Goal: Task Accomplishment & Management: Manage account settings

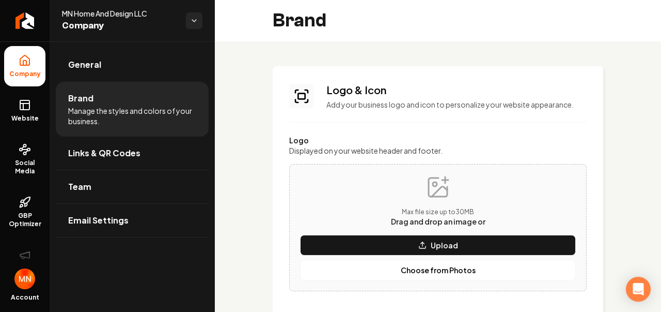
scroll to position [258, 0]
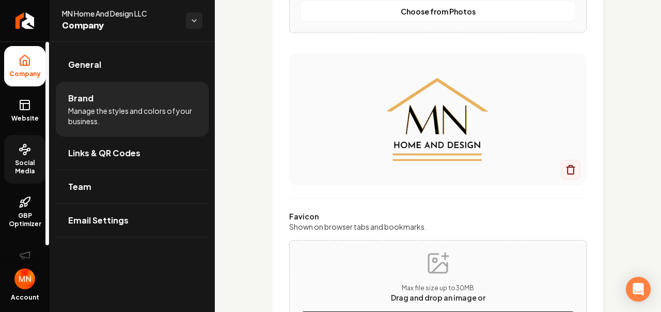
click at [23, 161] on span "Social Media" at bounding box center [24, 167] width 41 height 17
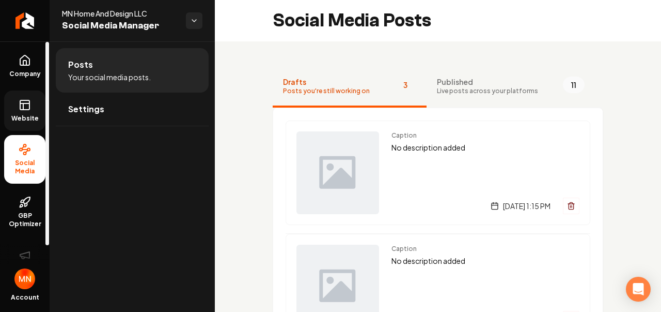
click at [26, 110] on icon at bounding box center [25, 105] width 12 height 12
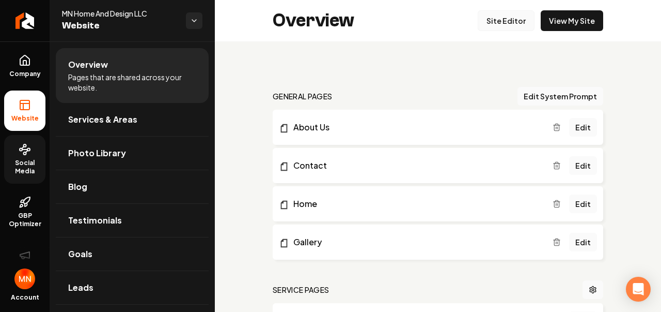
click at [498, 18] on link "Site Editor" at bounding box center [506, 20] width 57 height 21
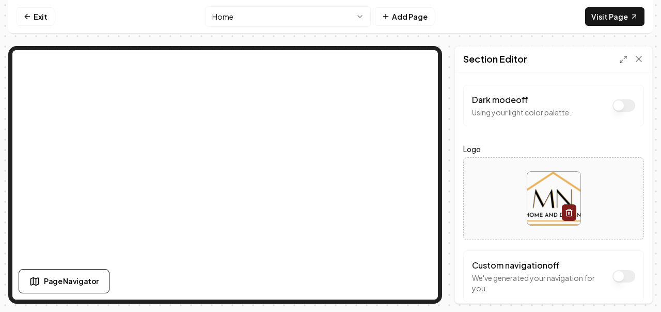
click at [623, 271] on button "Dark mode off" at bounding box center [624, 276] width 23 height 12
click at [72, 279] on span "Page Navigator" at bounding box center [71, 280] width 55 height 11
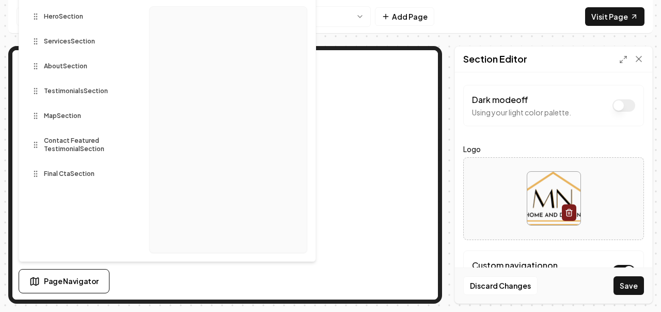
click at [449, 141] on div "Page Settings Section Editor Dark mode off Using your light color palette. Logo…" at bounding box center [330, 174] width 645 height 257
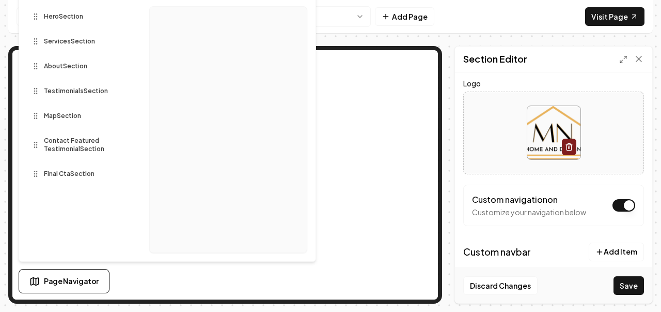
scroll to position [49, 0]
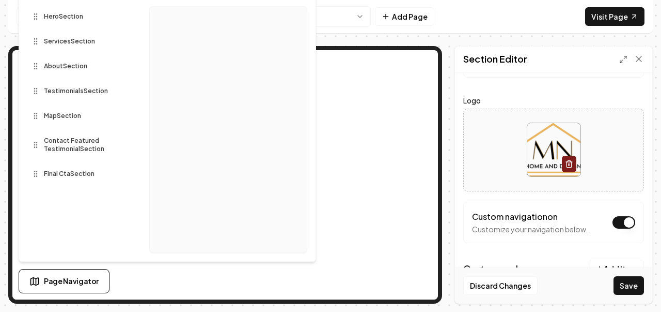
drag, startPoint x: 124, startPoint y: 3, endPoint x: 129, endPoint y: 44, distance: 41.1
click at [129, 44] on div "Hero Section Services Section About Section Testimonials Section Map Section Co…" at bounding box center [79, 101] width 105 height 198
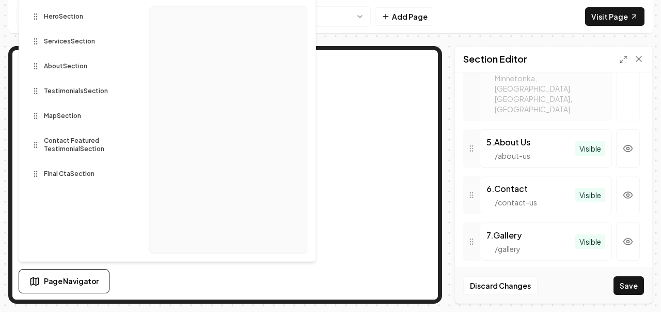
scroll to position [669, 0]
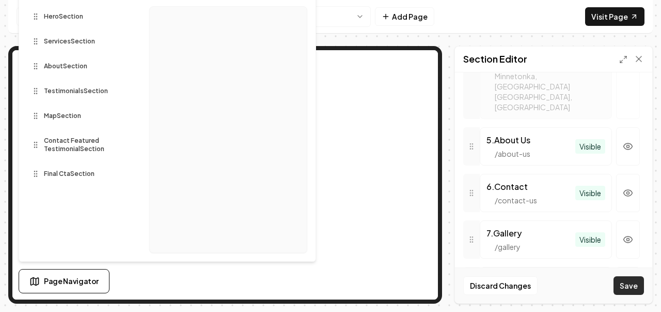
click at [631, 279] on button "Save" at bounding box center [629, 285] width 30 height 19
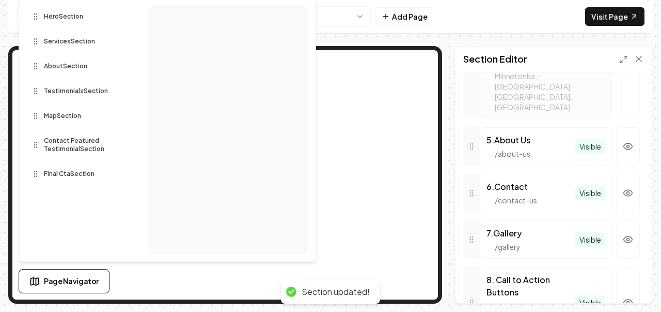
scroll to position [633, 0]
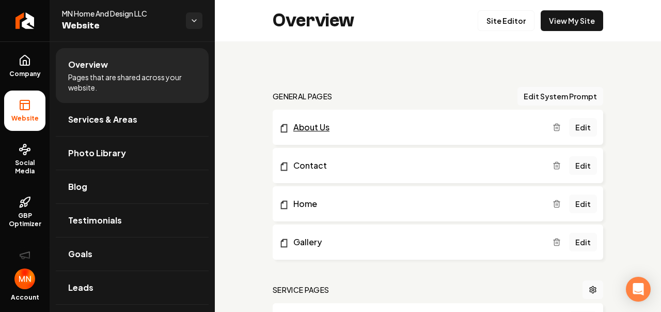
click at [321, 123] on link "About Us" at bounding box center [416, 127] width 274 height 12
click at [576, 128] on link "Edit" at bounding box center [583, 127] width 28 height 19
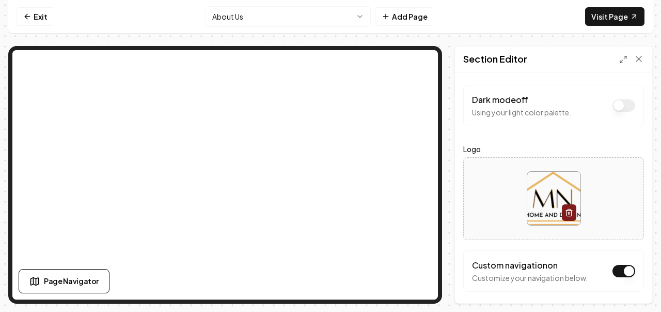
click at [620, 103] on button "Dark mode off" at bounding box center [624, 105] width 23 height 12
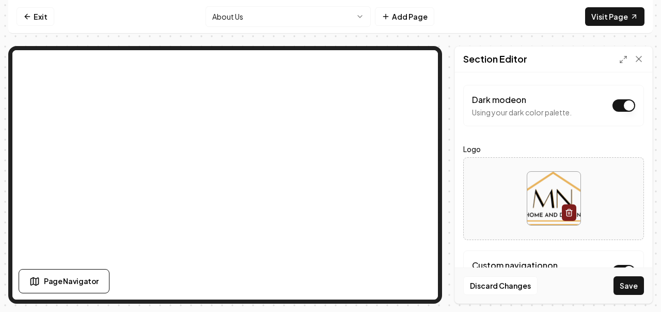
click at [613, 104] on button "Dark mode on" at bounding box center [624, 105] width 23 height 12
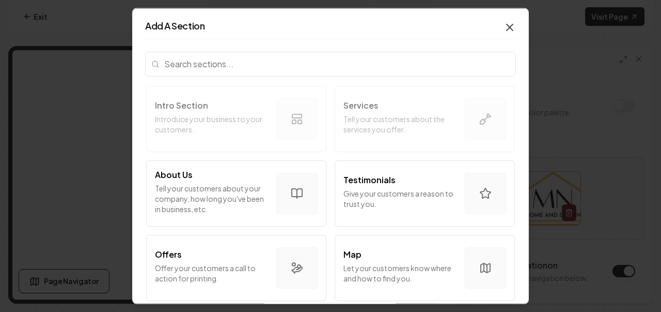
click at [504, 23] on icon "button" at bounding box center [510, 27] width 12 height 12
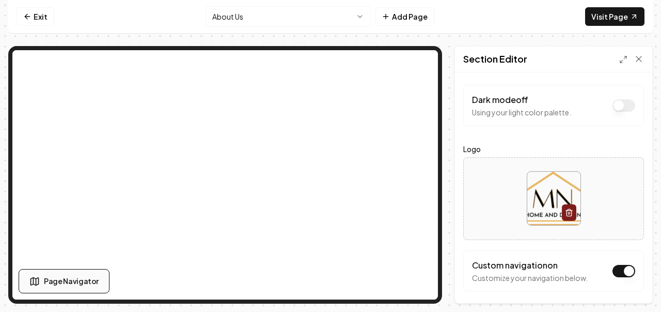
click at [53, 279] on span "Page Navigator" at bounding box center [71, 280] width 55 height 11
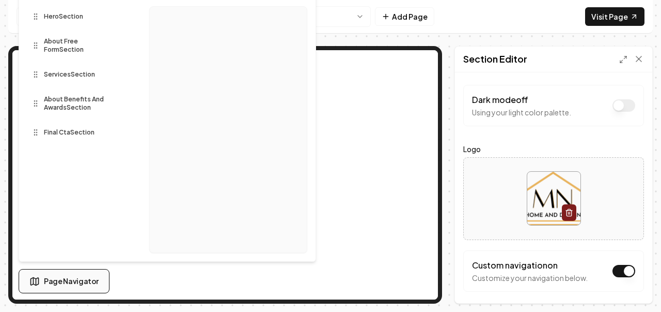
click at [54, 279] on span "Page Navigator" at bounding box center [71, 280] width 55 height 11
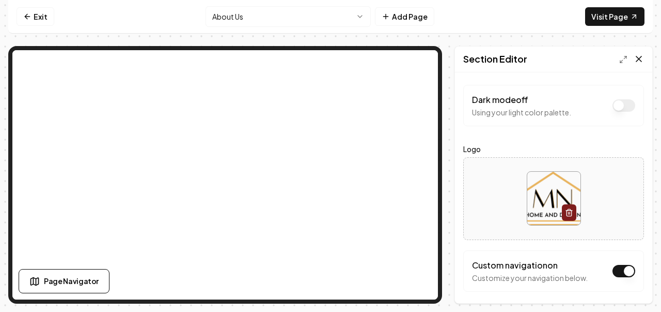
click at [638, 56] on icon at bounding box center [639, 59] width 10 height 10
click at [609, 15] on link "Visit Page" at bounding box center [614, 16] width 59 height 19
click at [364, 15] on html "Computer Required This feature is only available on a computer. Please switch t…" at bounding box center [330, 156] width 661 height 312
click at [565, 211] on icon "button" at bounding box center [569, 212] width 8 height 8
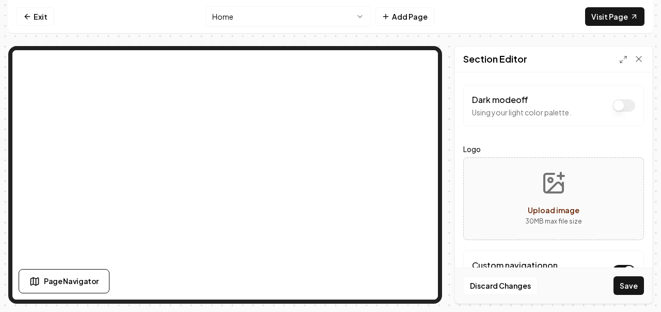
click at [552, 181] on icon "Upload image" at bounding box center [553, 182] width 25 height 25
type input "**********"
click at [629, 281] on button "Save" at bounding box center [629, 285] width 30 height 19
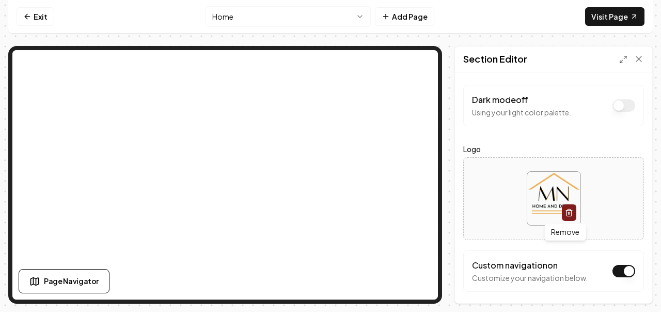
click at [570, 212] on line "button" at bounding box center [570, 213] width 0 height 2
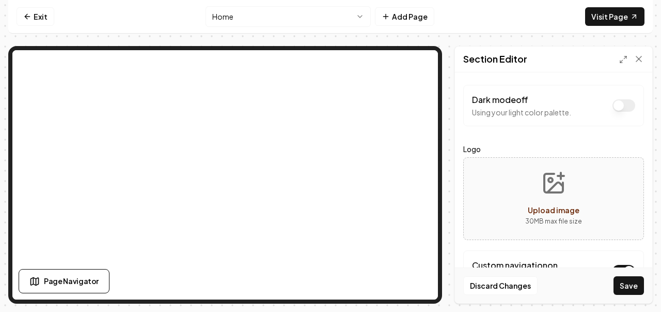
click at [550, 189] on icon "Upload image" at bounding box center [553, 182] width 25 height 25
type input "**********"
click at [629, 283] on button "Save" at bounding box center [629, 285] width 30 height 19
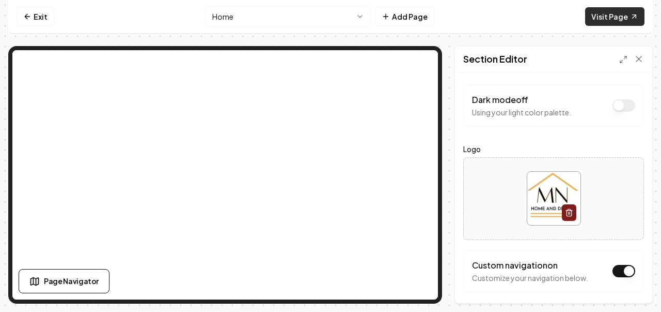
click at [620, 17] on link "Visit Page" at bounding box center [614, 16] width 59 height 19
click at [567, 212] on icon "button" at bounding box center [569, 212] width 8 height 8
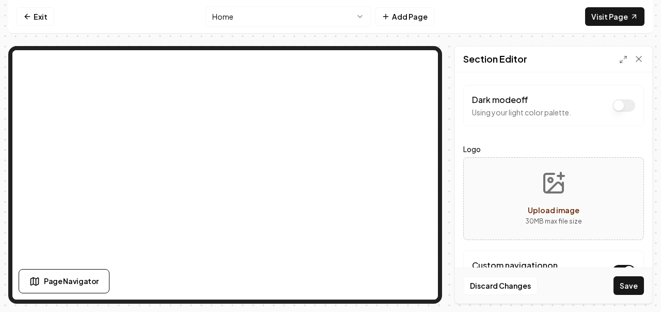
click at [546, 197] on button "Upload image 30 MB max file size" at bounding box center [553, 198] width 73 height 72
type input "**********"
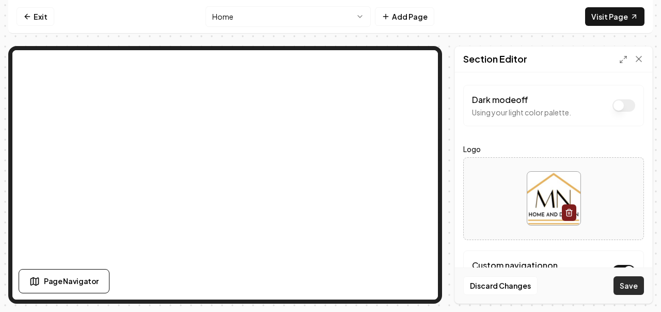
click at [621, 283] on button "Save" at bounding box center [629, 285] width 30 height 19
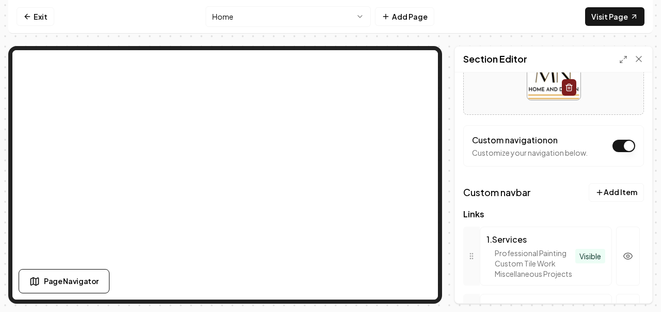
scroll to position [103, 0]
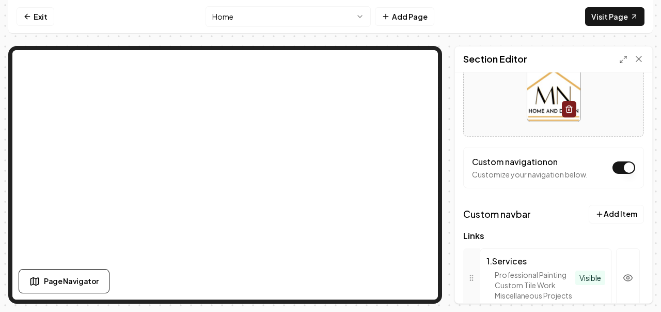
click at [613, 163] on button "Dark mode off" at bounding box center [624, 167] width 23 height 12
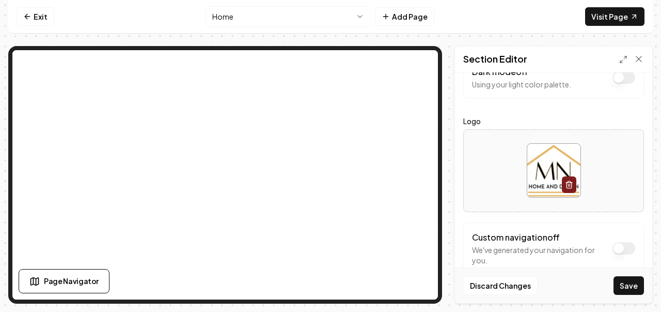
scroll to position [26, 0]
click at [619, 279] on button "Save" at bounding box center [629, 285] width 30 height 19
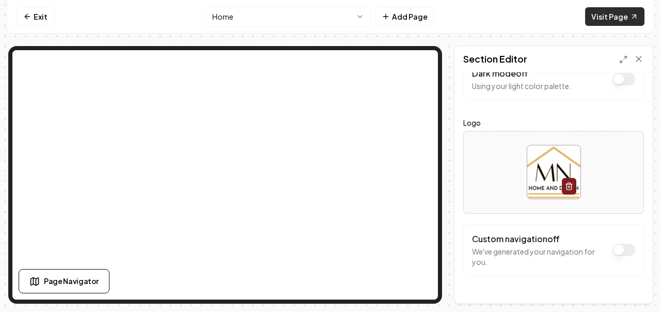
click at [605, 16] on link "Visit Page" at bounding box center [614, 16] width 59 height 19
